Goal: Find specific page/section: Find specific page/section

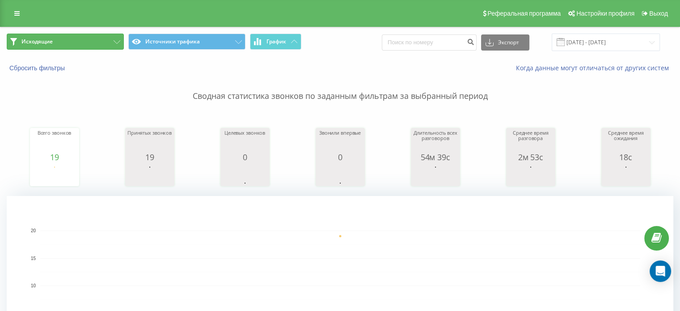
click at [64, 38] on button "Исходящие" at bounding box center [65, 42] width 117 height 16
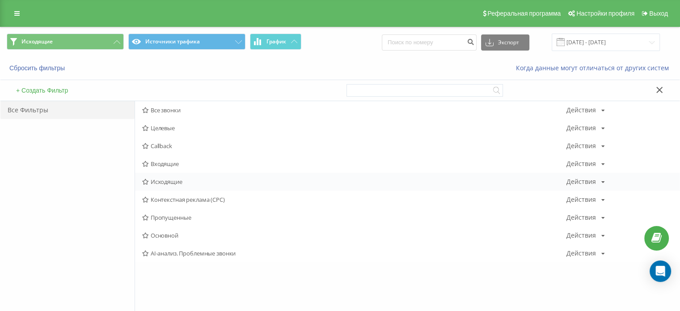
click at [165, 178] on span "Исходящие" at bounding box center [354, 181] width 425 height 6
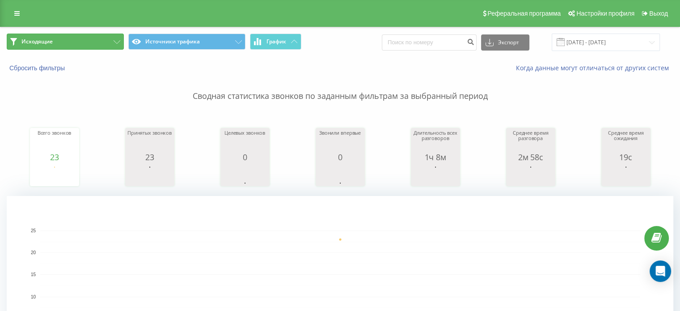
click at [44, 39] on span "Исходящие" at bounding box center [36, 41] width 31 height 7
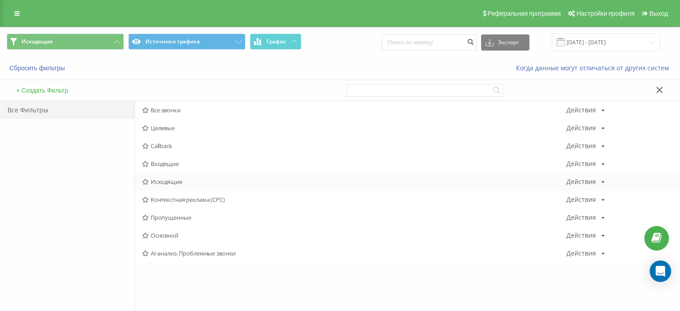
click at [170, 179] on span "Исходящие" at bounding box center [354, 181] width 425 height 6
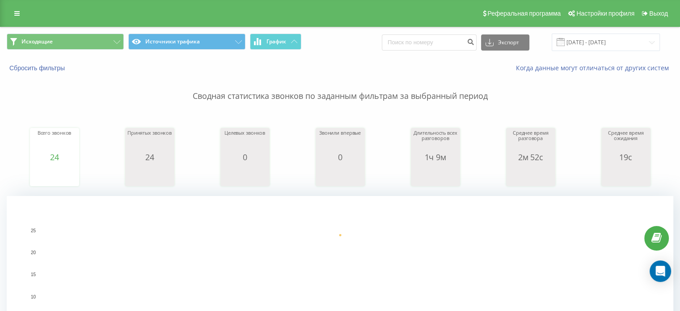
click at [70, 55] on div "Исходящие Источники трафика График Экспорт .csv .xls .xlsx [DATE] - [DATE]" at bounding box center [339, 42] width 679 height 30
click at [71, 52] on div "Исходящие Источники трафика График Экспорт .csv .xls .xlsx [DATE] - [DATE]" at bounding box center [339, 42] width 679 height 30
click at [79, 49] on button "Исходящие" at bounding box center [65, 42] width 117 height 16
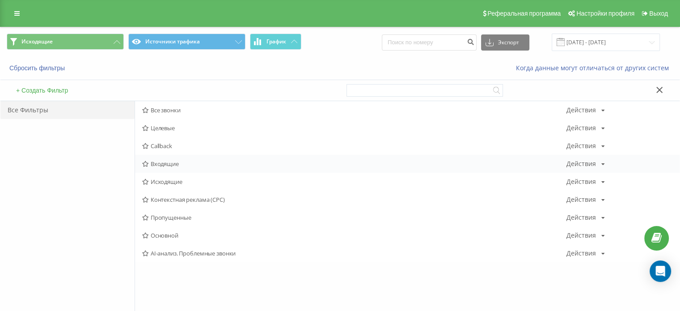
click at [187, 161] on span "Входящие" at bounding box center [354, 164] width 425 height 6
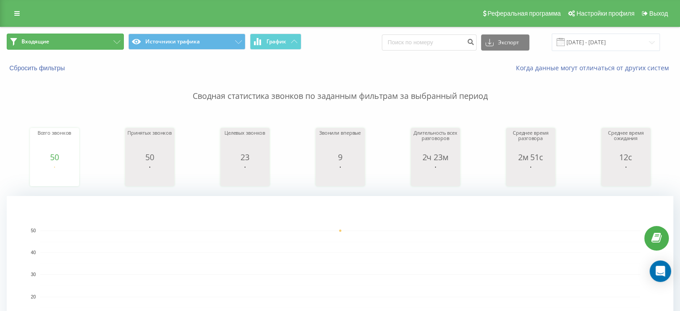
click at [41, 40] on span "Входящие" at bounding box center [35, 41] width 28 height 7
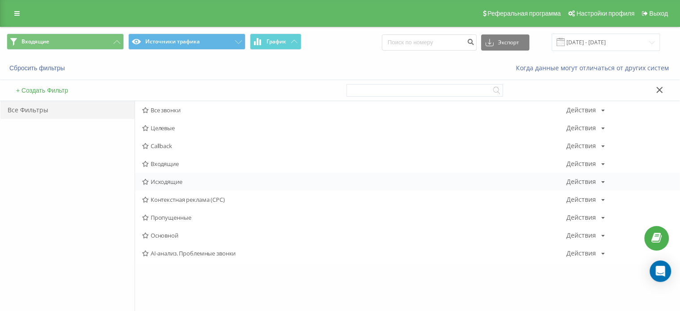
click at [175, 182] on span "Исходящие" at bounding box center [354, 181] width 425 height 6
